Goal: Check status: Check status

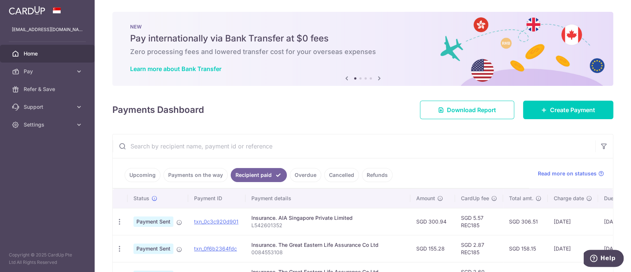
click at [185, 177] on link "Payments on the way" at bounding box center [195, 175] width 64 height 14
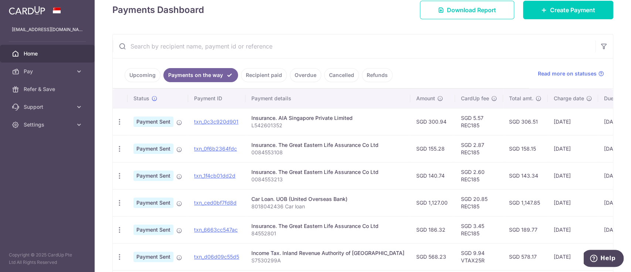
scroll to position [98, 0]
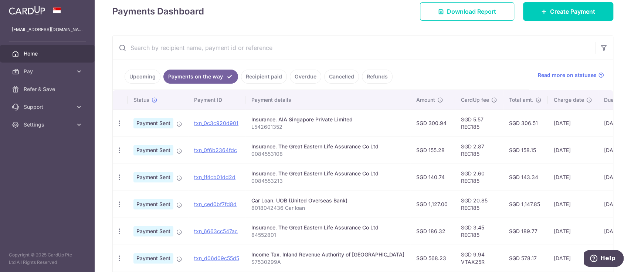
click at [142, 74] on link "Upcoming" at bounding box center [143, 77] width 36 height 14
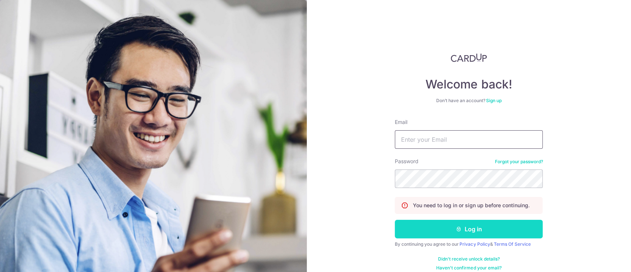
type input "[EMAIL_ADDRESS][DOMAIN_NAME]"
click at [421, 226] on button "Log in" at bounding box center [469, 229] width 148 height 18
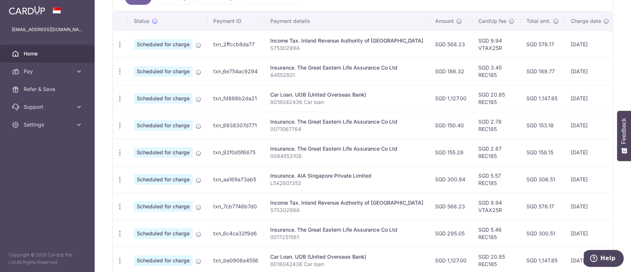
scroll to position [197, 0]
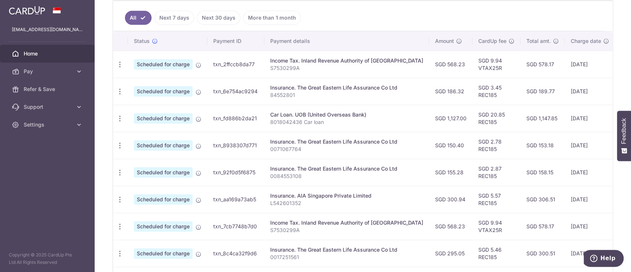
click at [174, 16] on link "Next 7 days" at bounding box center [175, 18] width 40 height 14
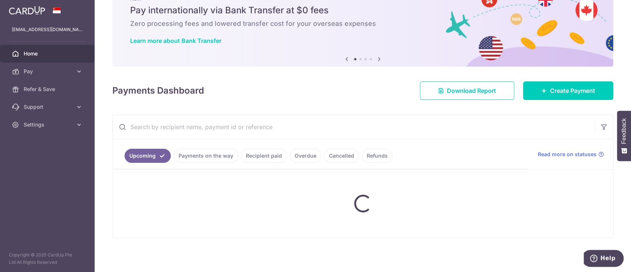
scroll to position [43, 0]
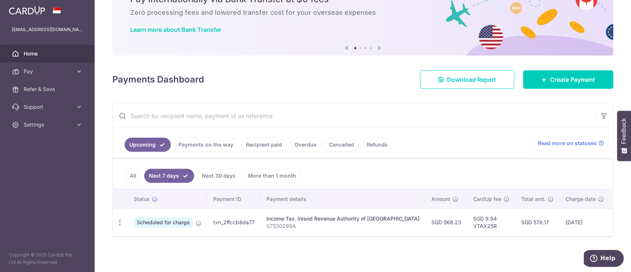
click at [228, 141] on link "Payments on the way" at bounding box center [206, 145] width 64 height 14
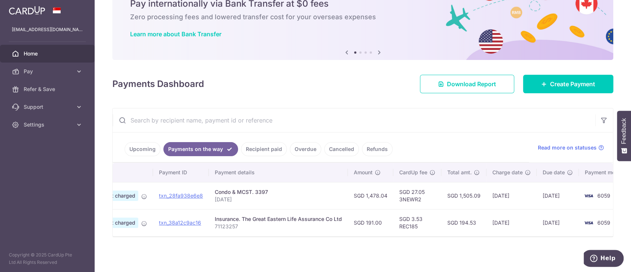
scroll to position [0, 68]
